Goal: Complete application form

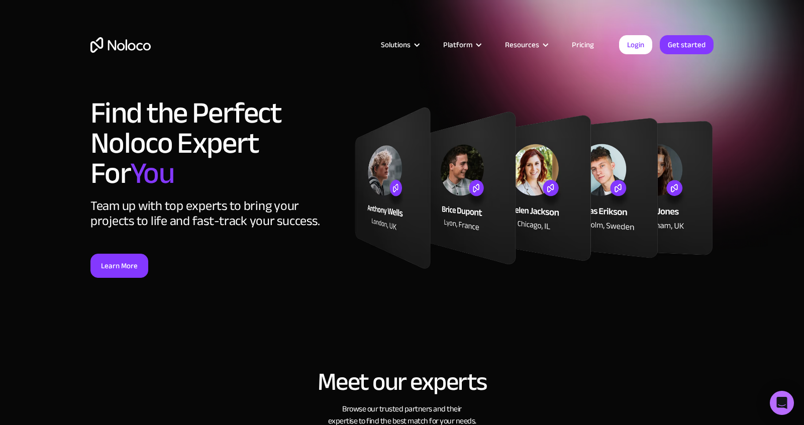
click at [158, 41] on article "Solutions Use Cases Business Types Project Management Keep track of customers, …" at bounding box center [385, 44] width 468 height 13
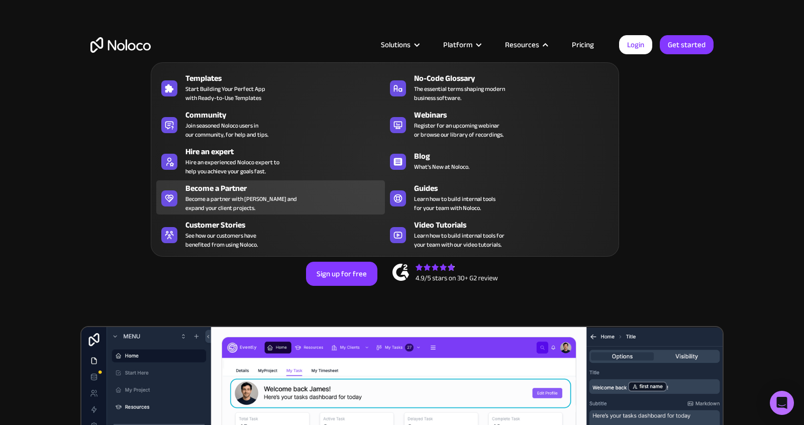
click at [201, 198] on div "Become a partner with Noloco and expand your client projects." at bounding box center [241, 203] width 112 height 18
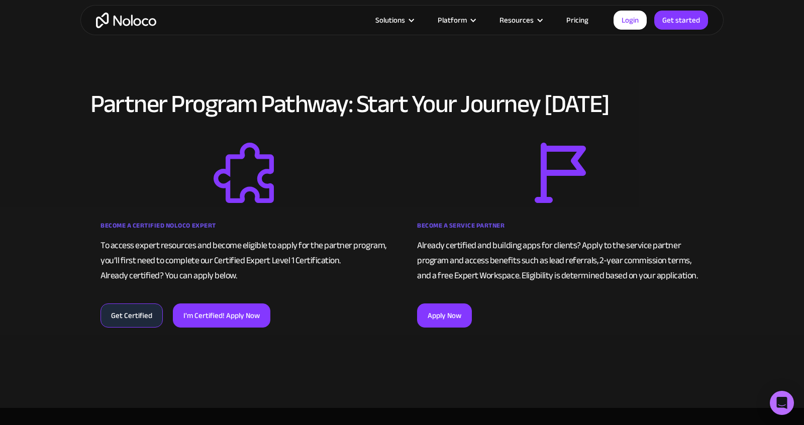
scroll to position [561, 0]
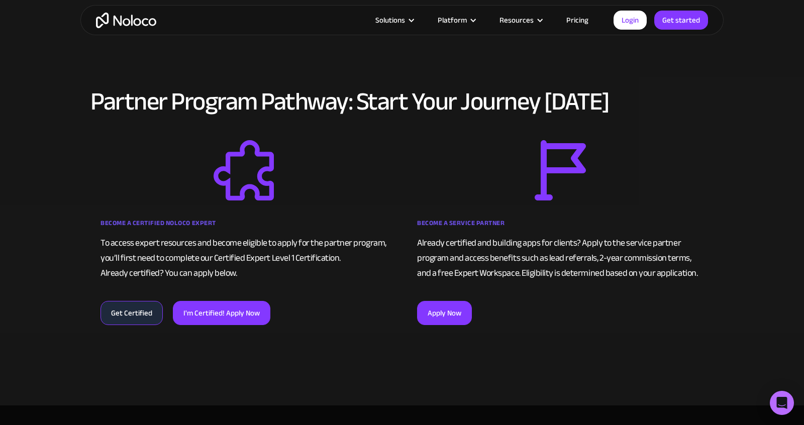
click at [225, 315] on link "I'm Certified! Apply Now" at bounding box center [221, 313] width 97 height 24
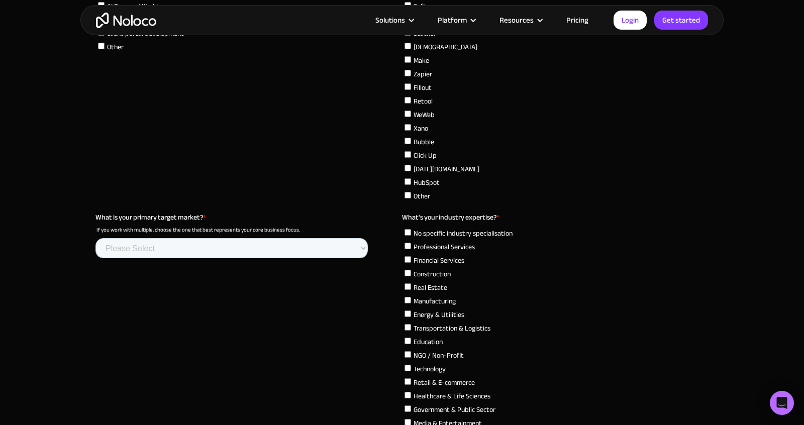
scroll to position [3012, 0]
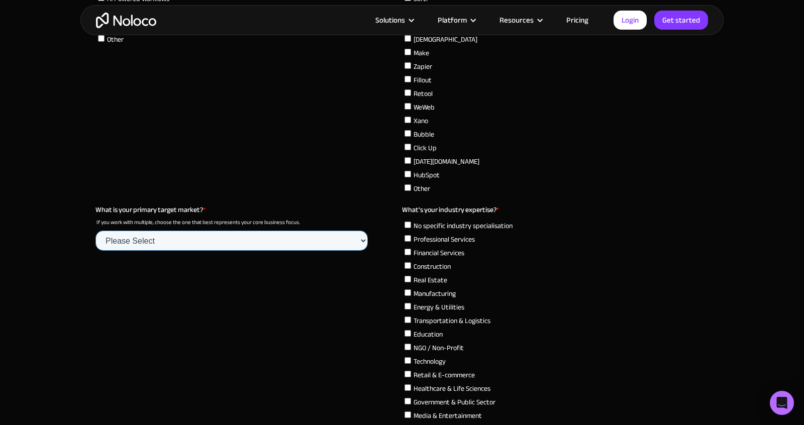
click at [173, 235] on select "Please Select Startups SMBs (B2B) SMBs (B2C) Large Enterprises NGO / Non Profit…" at bounding box center [231, 241] width 272 height 20
select select "Startups"
click at [95, 251] on select "Please Select Startups SMBs (B2B) SMBs (B2C) Large Enterprises NGO / Non Profit…" at bounding box center [231, 241] width 272 height 20
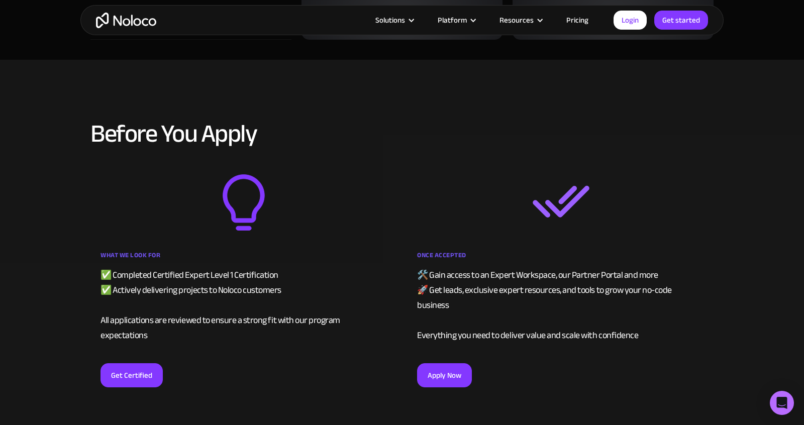
scroll to position [1779, 0]
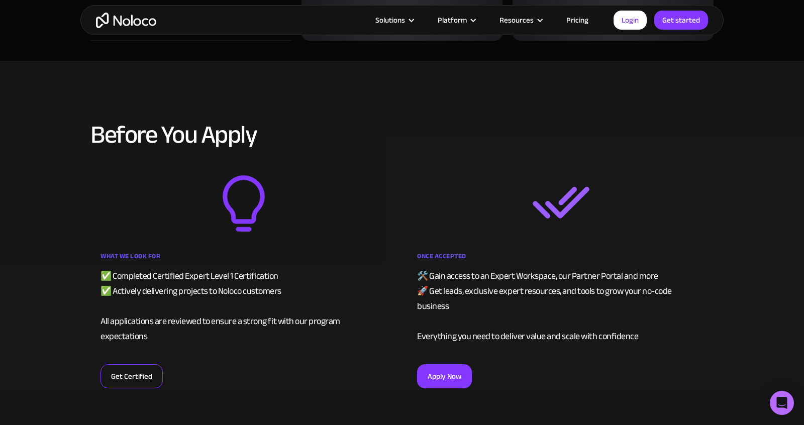
click at [121, 364] on link "Get Certified" at bounding box center [132, 376] width 62 height 24
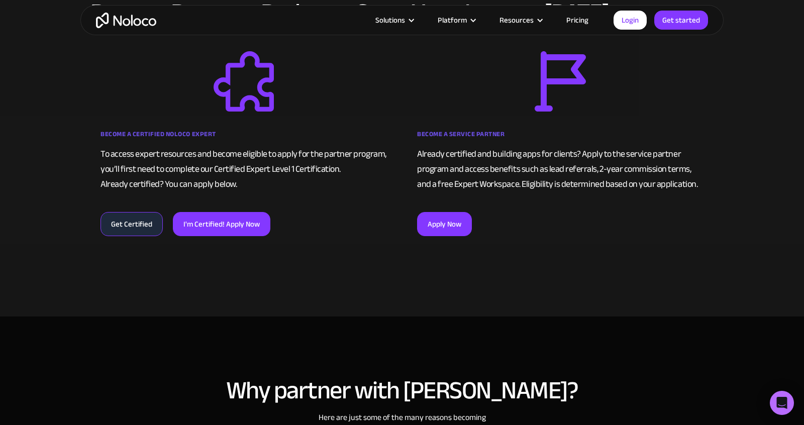
scroll to position [588, 0]
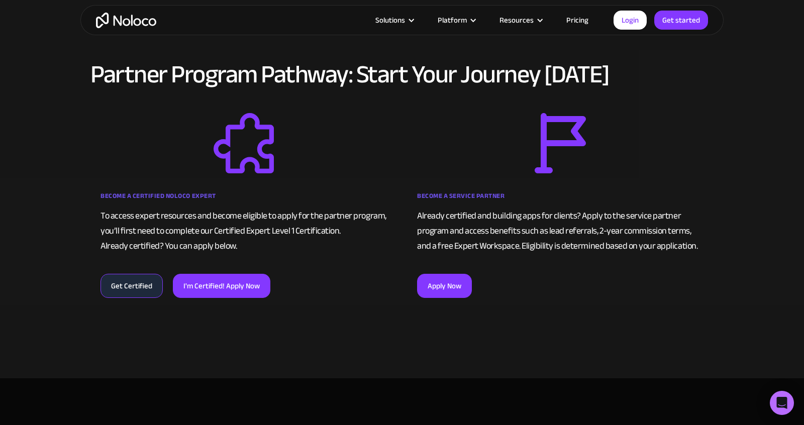
click at [128, 291] on link "Get Certified" at bounding box center [132, 286] width 62 height 24
